Goal: Task Accomplishment & Management: Manage account settings

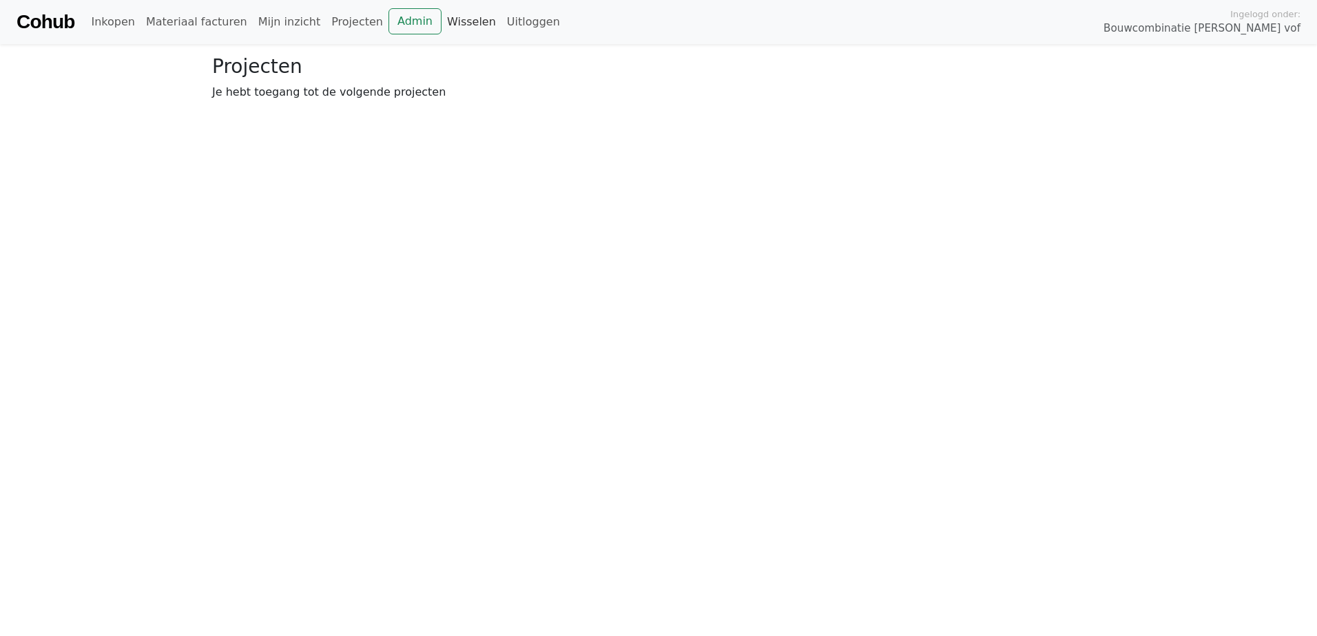
click at [441, 21] on link "Wisselen" at bounding box center [471, 22] width 60 height 28
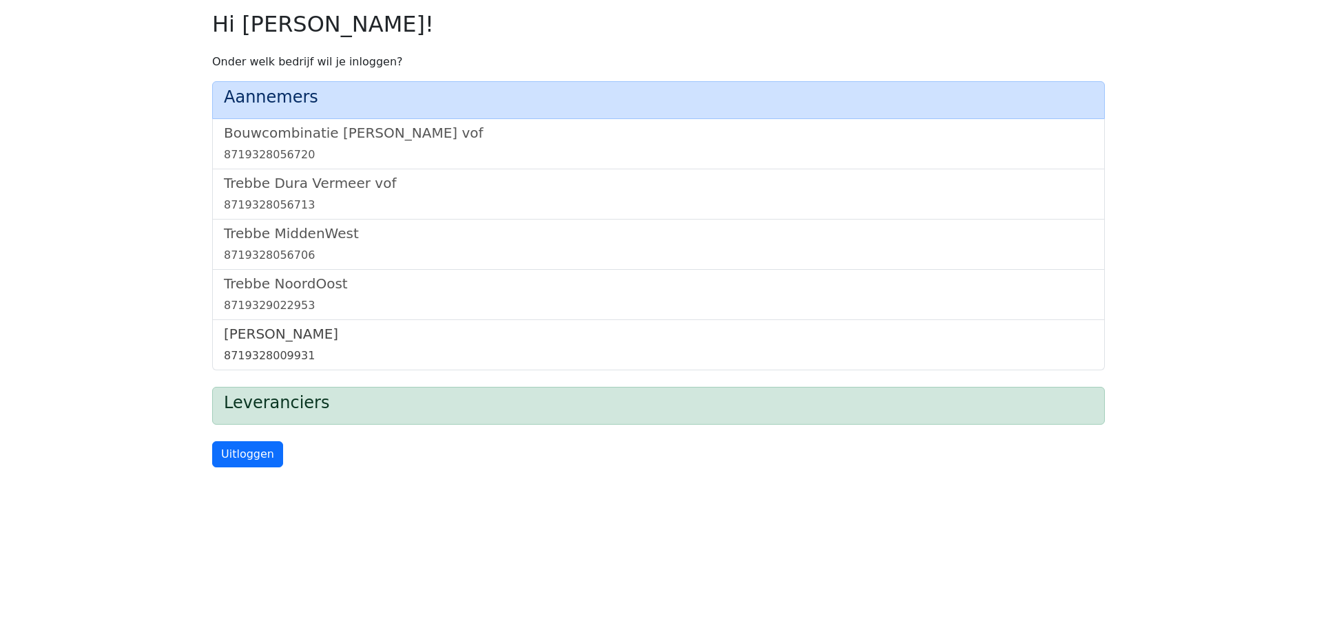
click at [277, 329] on h5 "[PERSON_NAME]" at bounding box center [658, 334] width 869 height 17
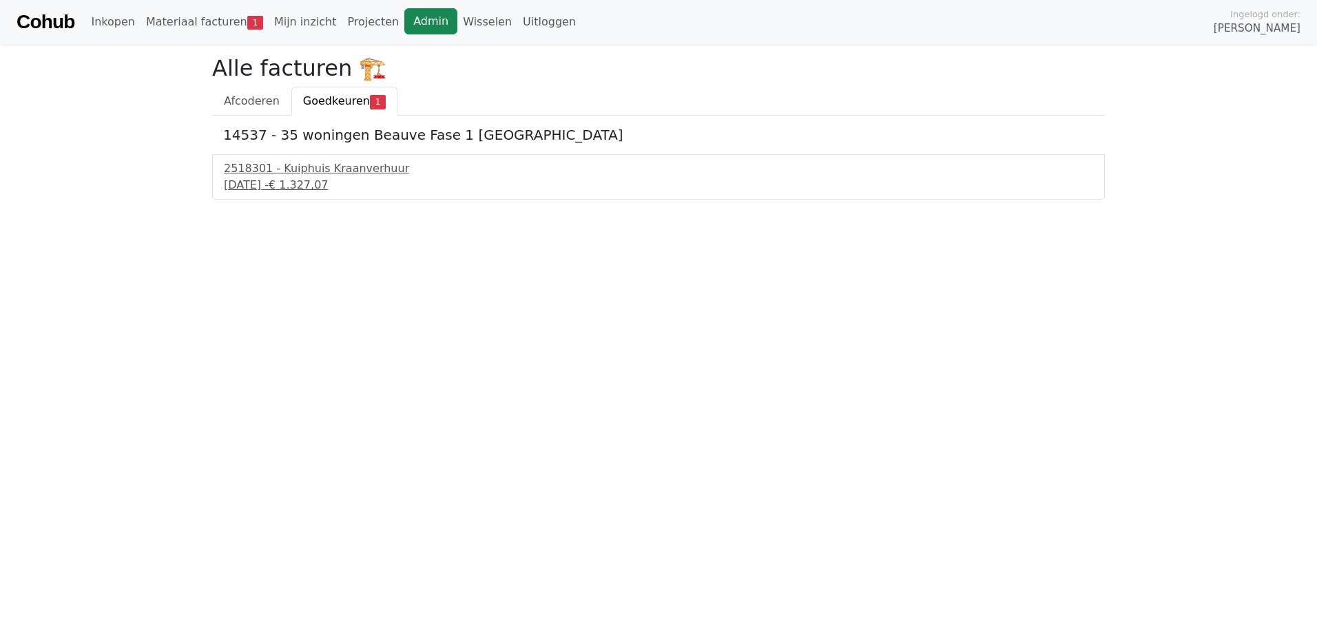
click at [406, 19] on link "Admin" at bounding box center [430, 21] width 53 height 26
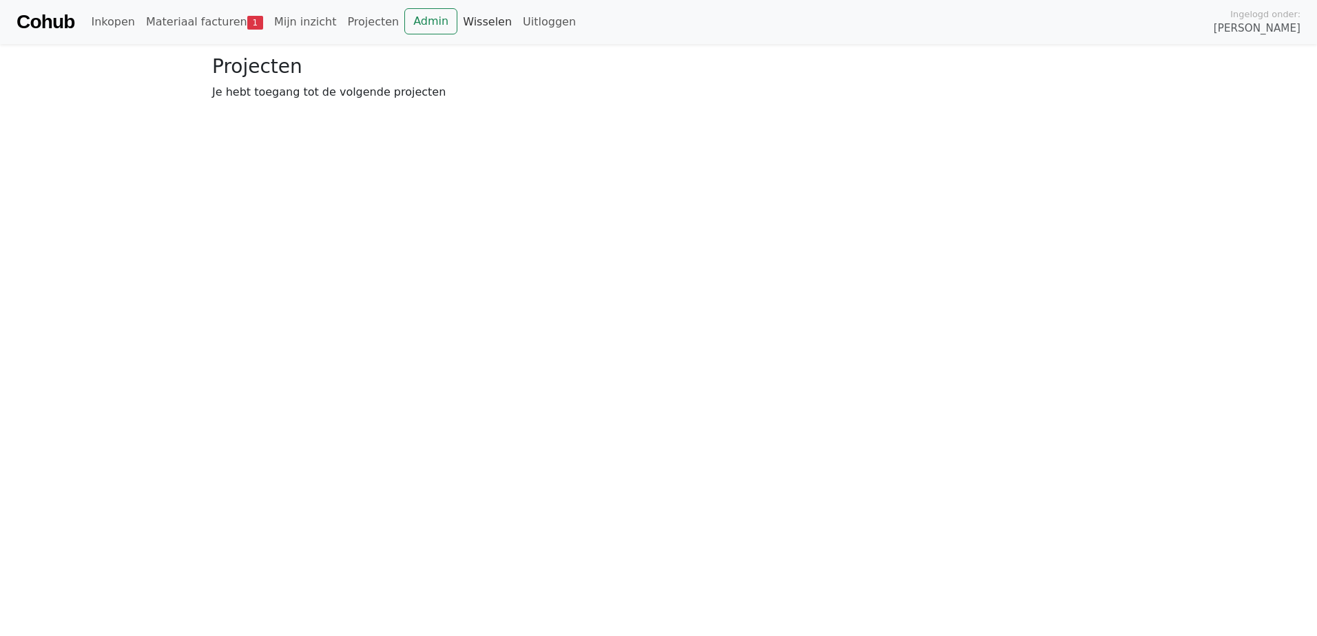
click at [457, 16] on link "Wisselen" at bounding box center [487, 22] width 60 height 28
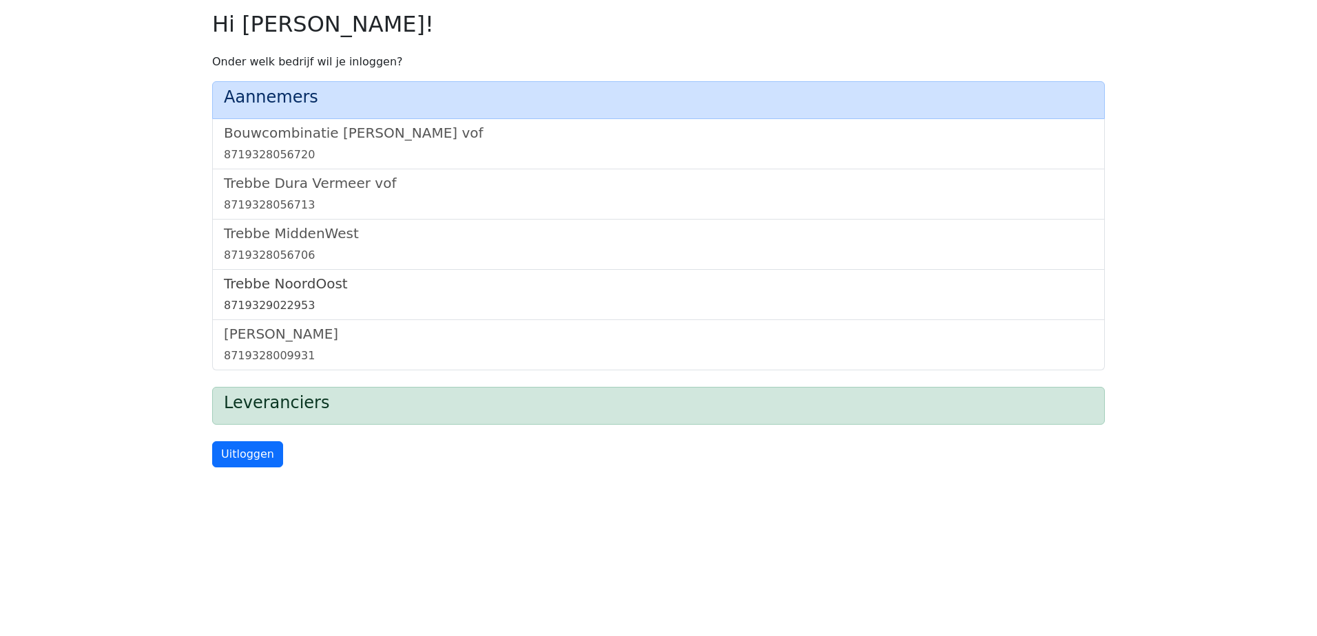
click at [307, 281] on h5 "Trebbe NoordOost" at bounding box center [658, 283] width 869 height 17
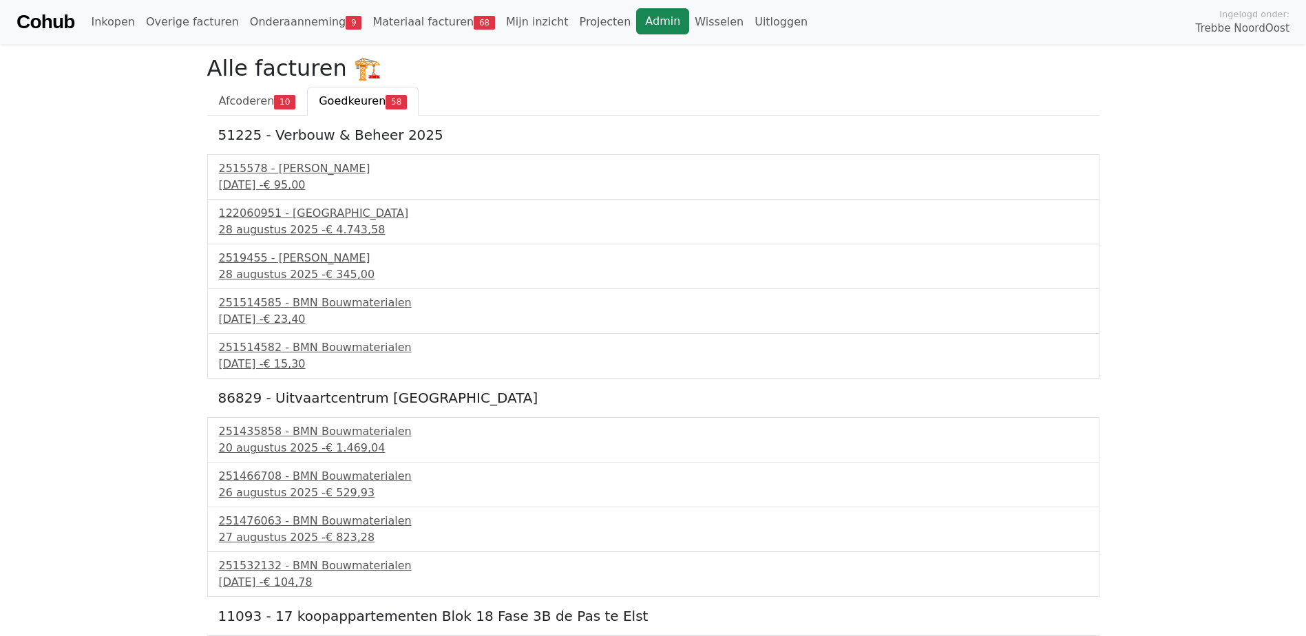
click at [636, 20] on link "Admin" at bounding box center [662, 21] width 53 height 26
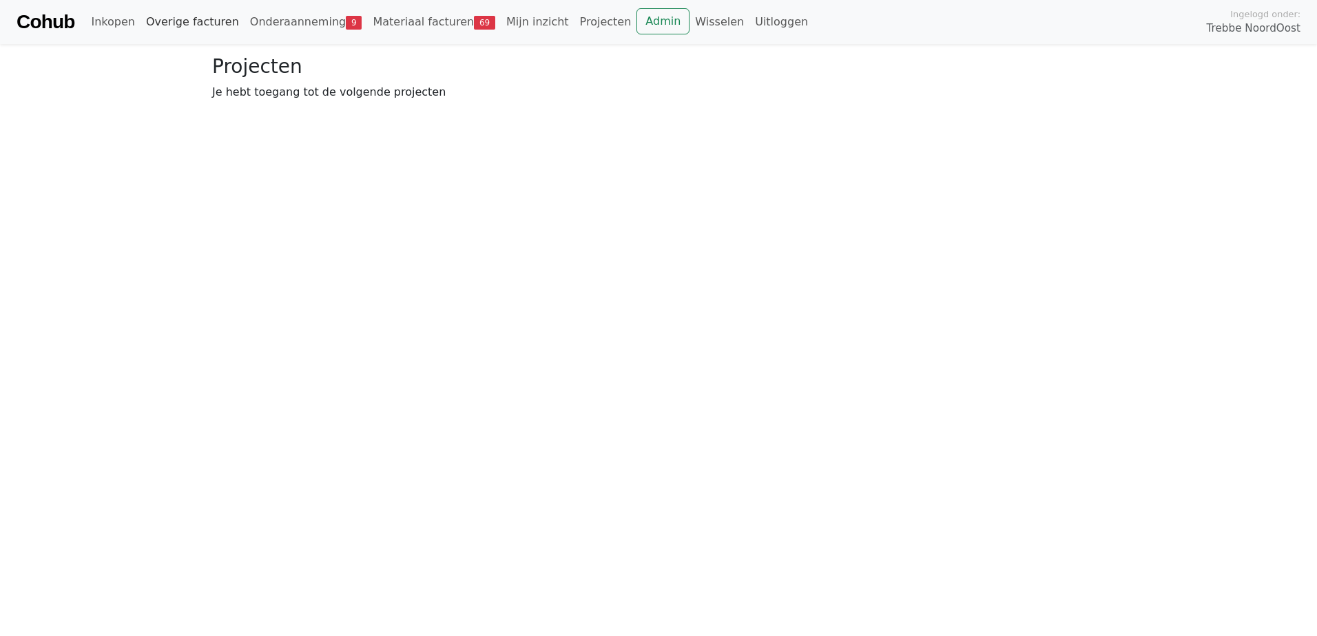
click at [180, 24] on link "Overige facturen" at bounding box center [192, 22] width 104 height 28
click at [326, 98] on link "Bij beslissers" at bounding box center [351, 101] width 95 height 29
click at [389, 17] on link "Materiaal facturen 69" at bounding box center [434, 22] width 134 height 28
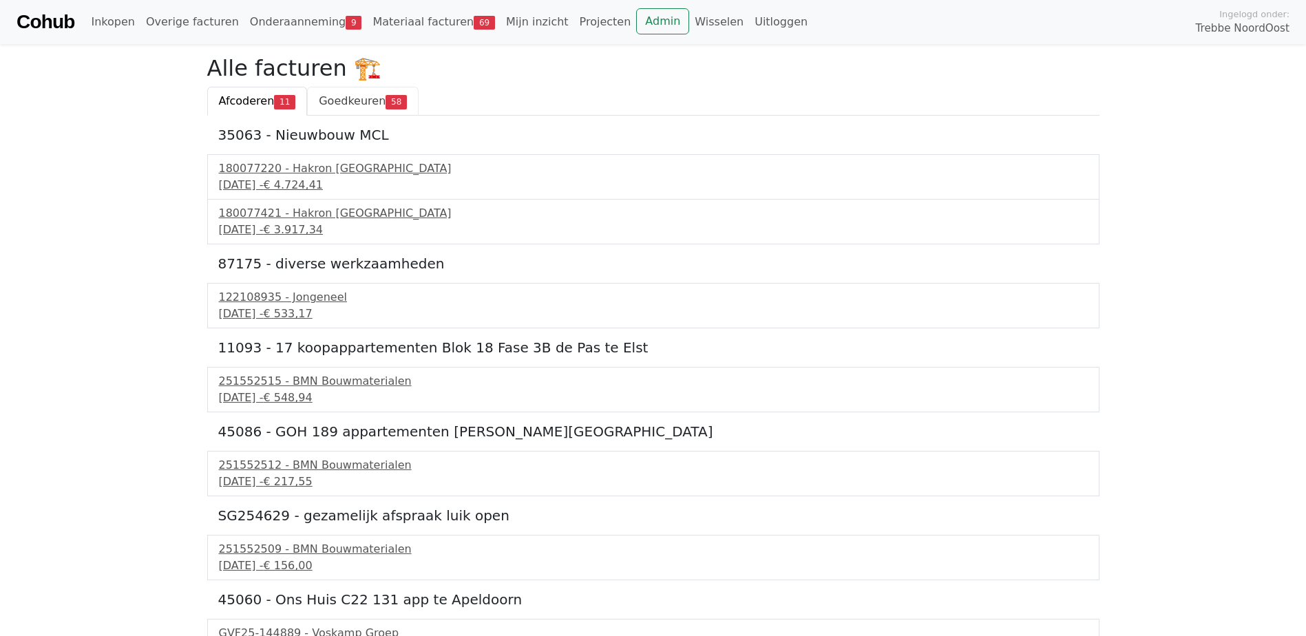
click at [341, 106] on span "Goedkeuren" at bounding box center [352, 100] width 67 height 13
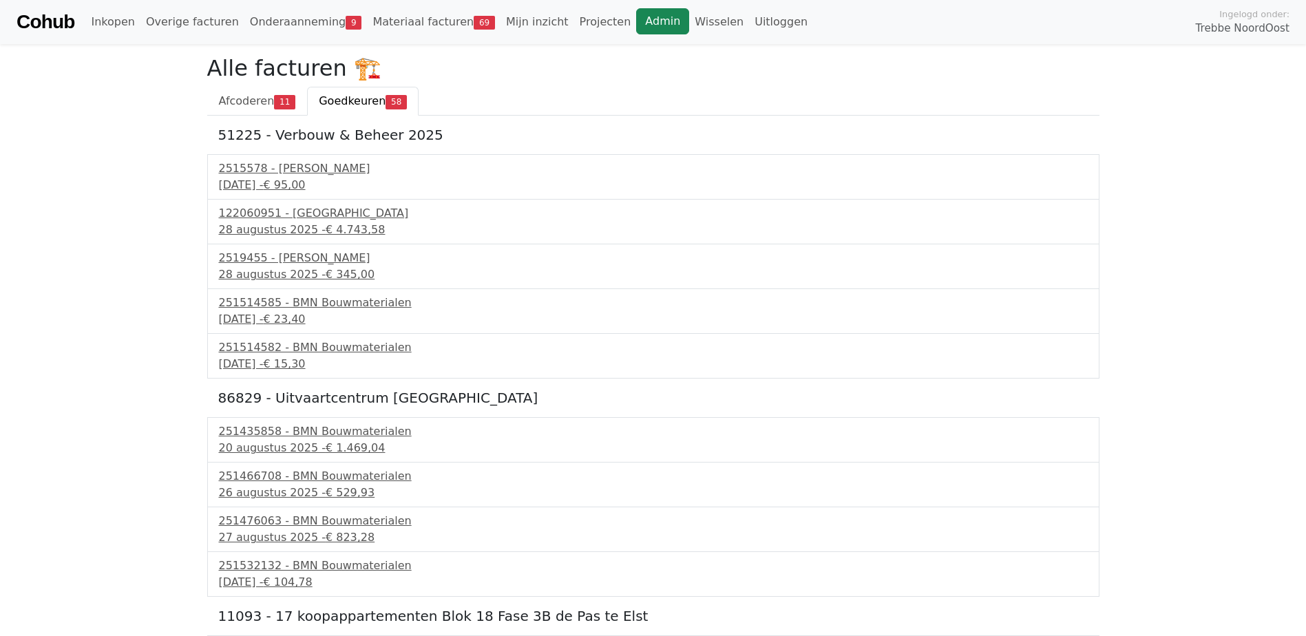
click at [636, 26] on link "Admin" at bounding box center [662, 21] width 53 height 26
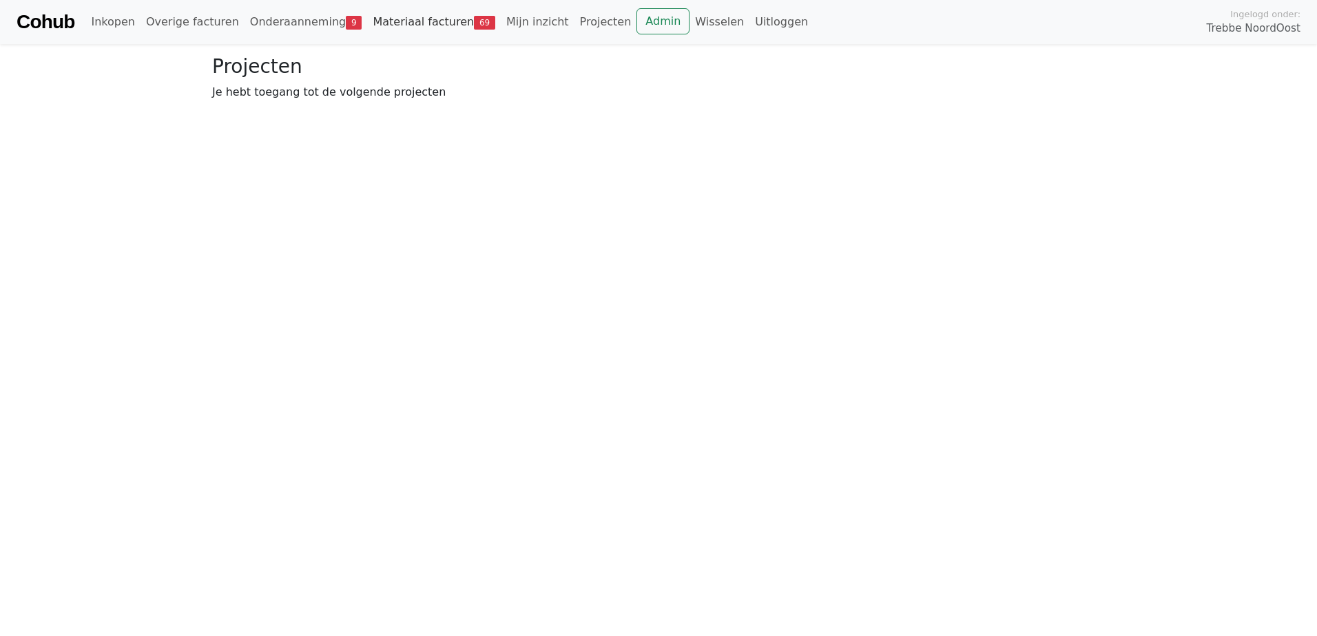
click at [419, 24] on link "Materiaal facturen 69" at bounding box center [434, 22] width 134 height 28
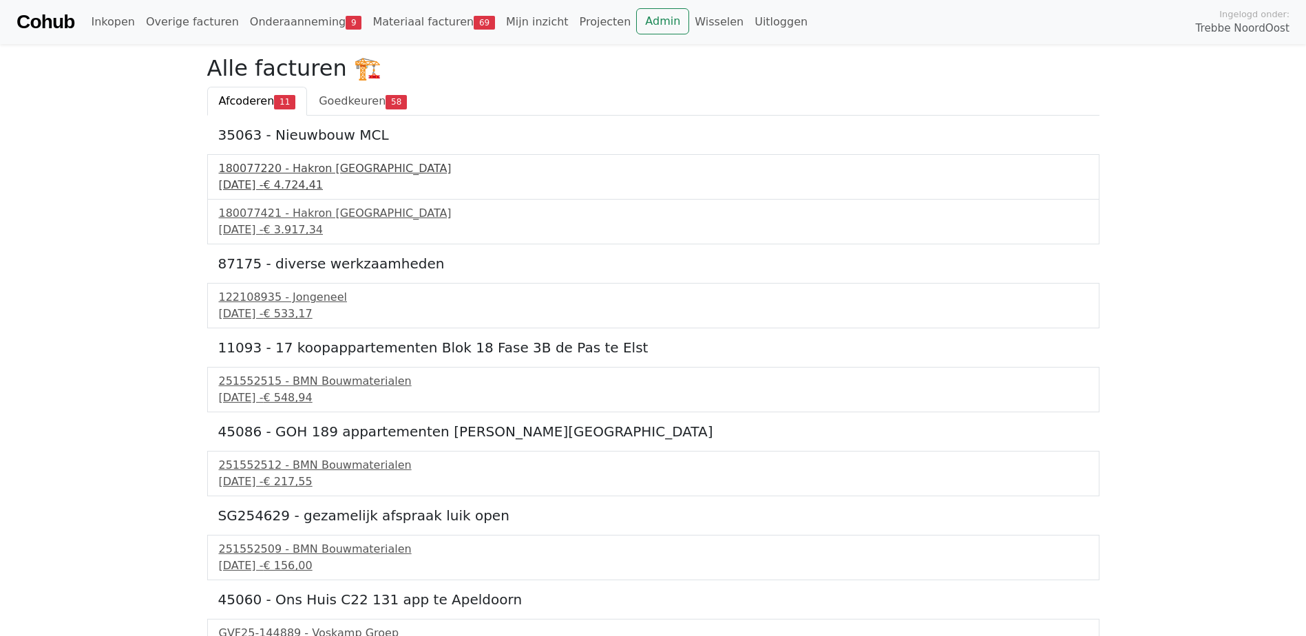
click at [299, 174] on div "180077220 - Hakron Nederland" at bounding box center [653, 168] width 869 height 17
click at [390, 12] on link "Materiaal facturen 69" at bounding box center [434, 22] width 134 height 28
click at [409, 22] on link "Materiaal facturen 69" at bounding box center [434, 22] width 134 height 28
click at [285, 25] on link "Onderaanneming 9" at bounding box center [305, 22] width 123 height 28
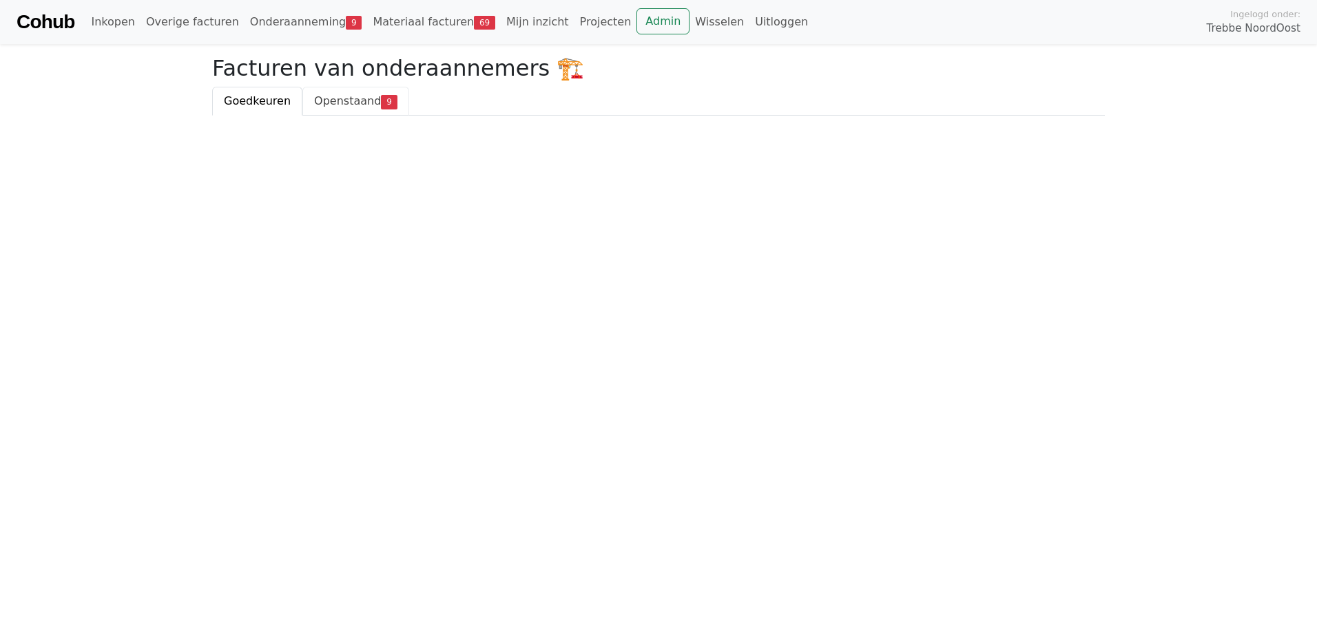
click at [328, 109] on link "Openstaand 9" at bounding box center [355, 101] width 106 height 29
